Goal: Transaction & Acquisition: Purchase product/service

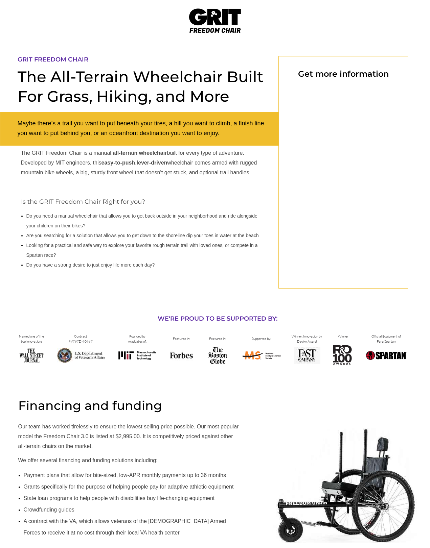
select select "US"
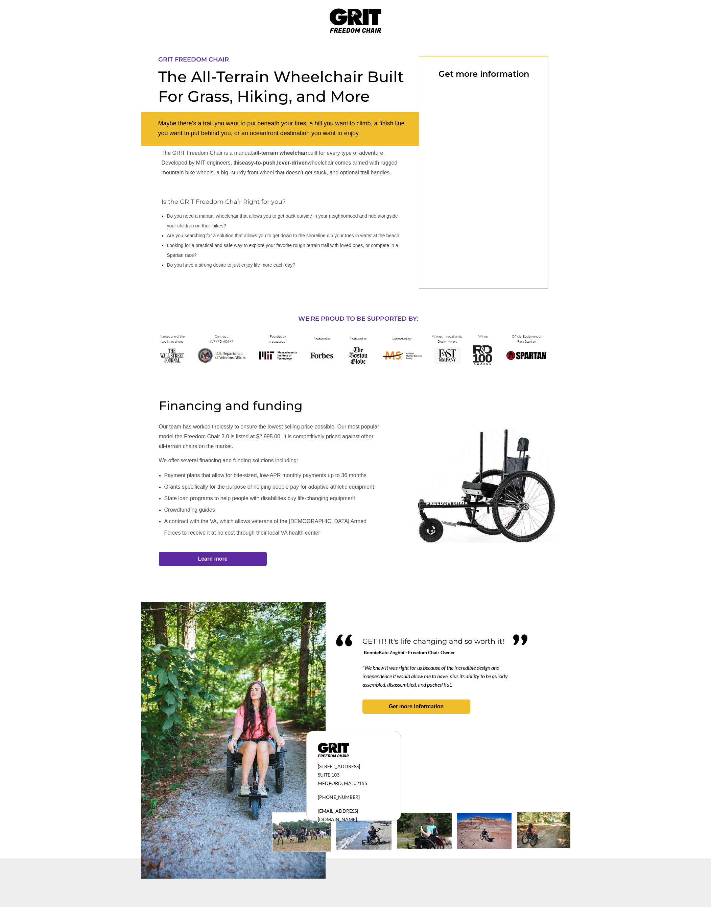
select select "US"
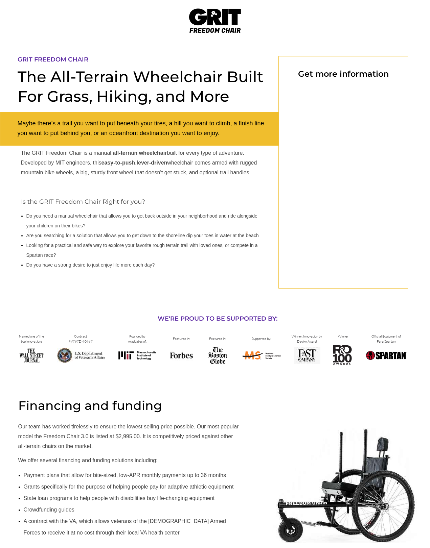
select select "US"
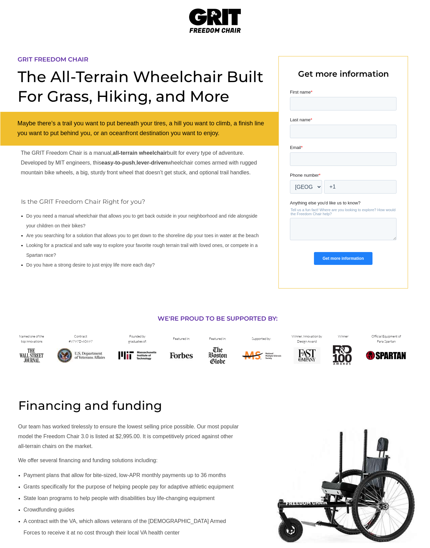
select select "US"
